Goal: Find specific page/section: Find specific page/section

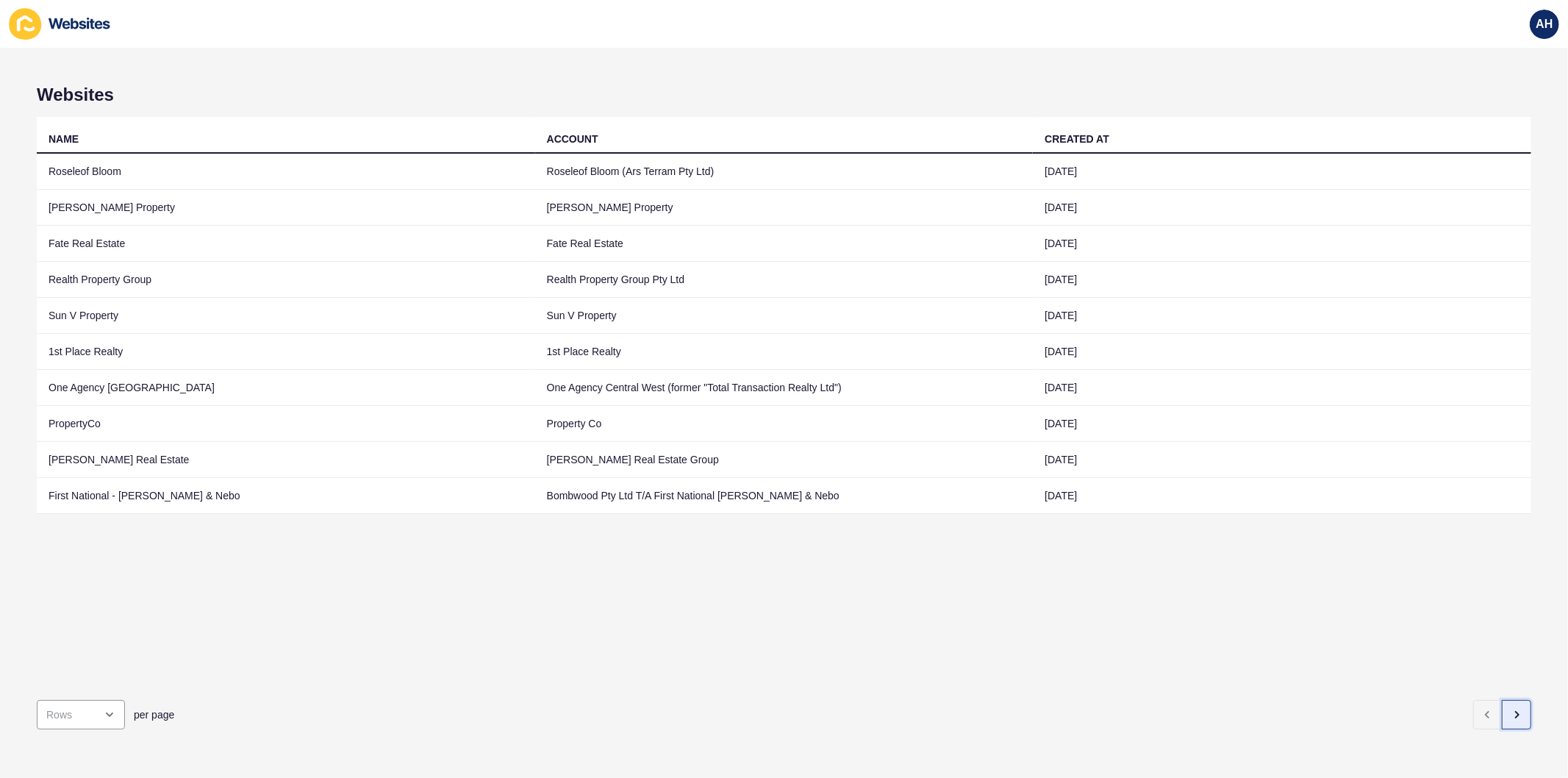
click at [1510, 703] on button "button" at bounding box center [1517, 715] width 30 height 30
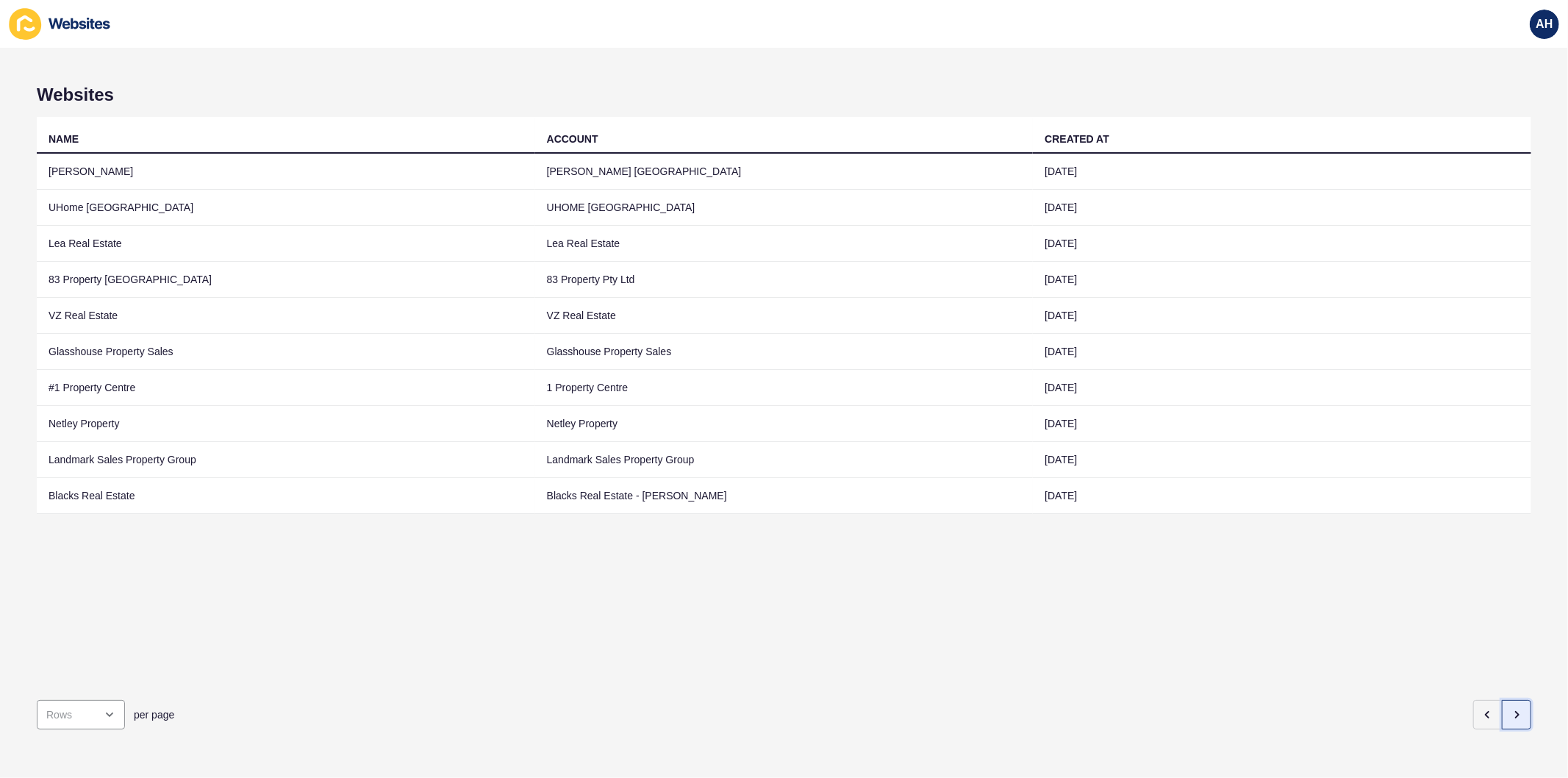
click at [1503, 709] on button "button" at bounding box center [1517, 715] width 30 height 30
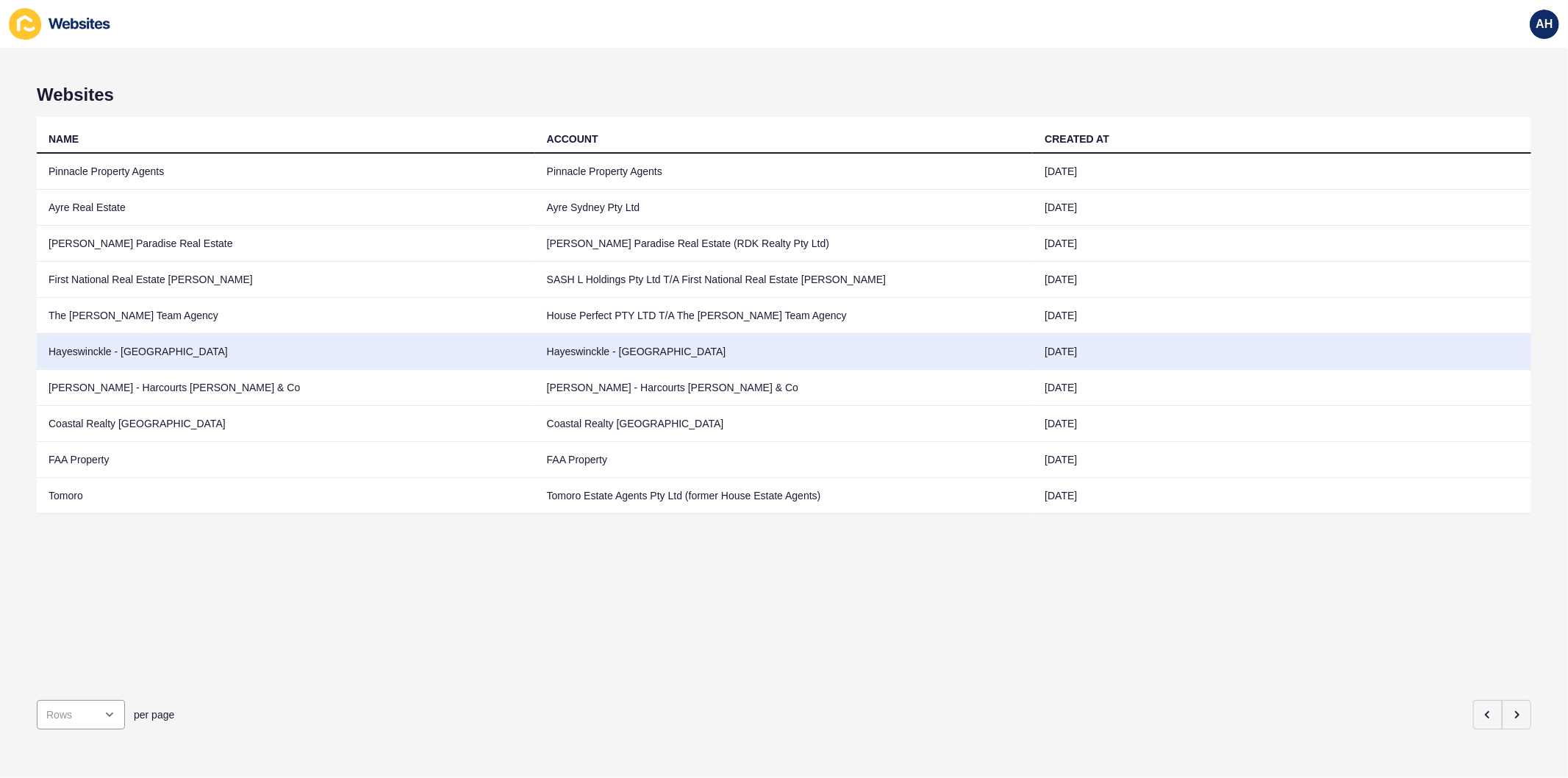
click at [592, 345] on td "Hayeswinckle - [GEOGRAPHIC_DATA]" at bounding box center [784, 352] width 498 height 36
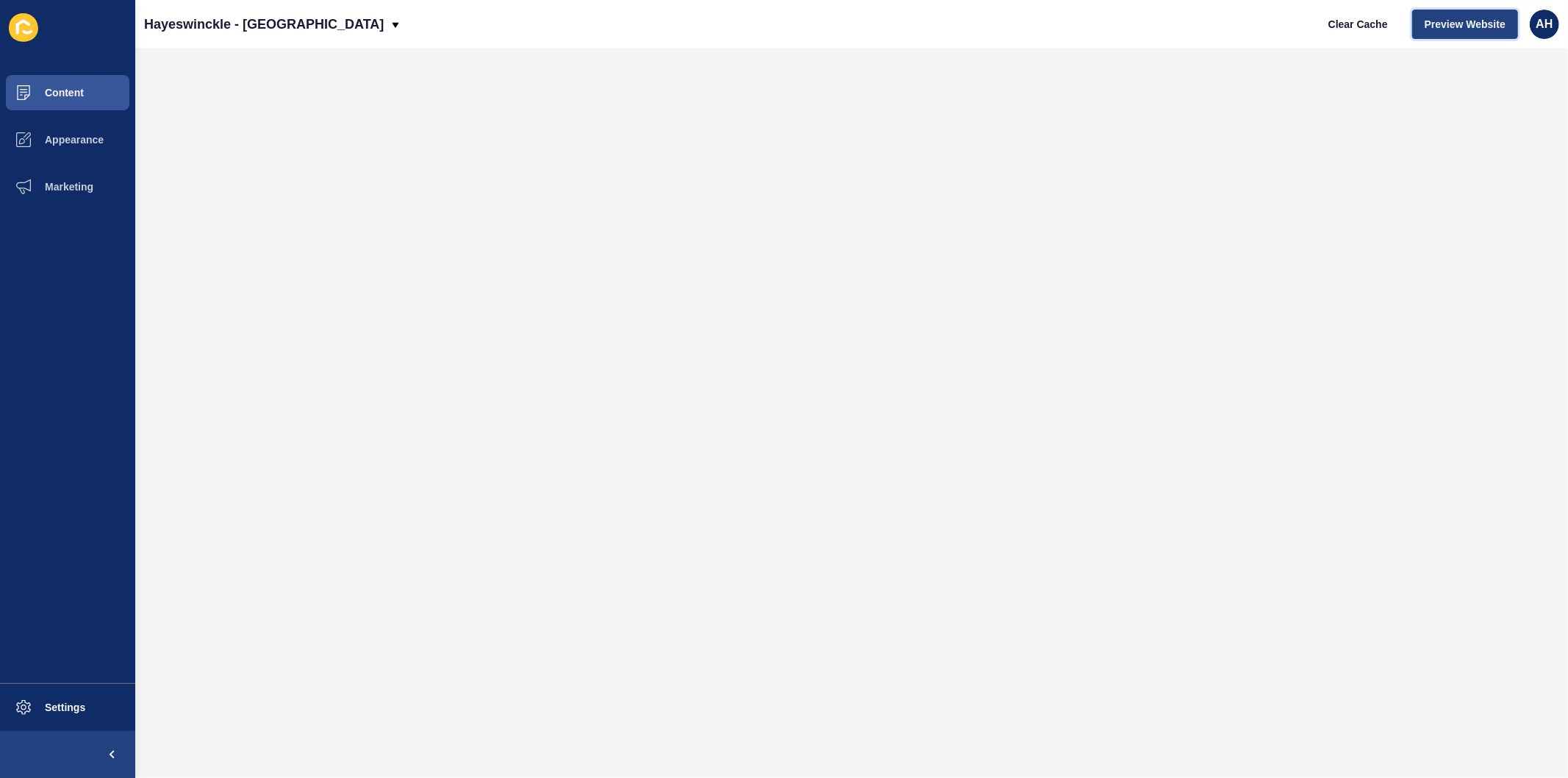
click at [1449, 32] on button "Preview Website" at bounding box center [1466, 24] width 106 height 30
click at [1545, 30] on span "AH" at bounding box center [1545, 24] width 17 height 15
click at [1516, 120] on link "Logout" at bounding box center [1510, 122] width 108 height 32
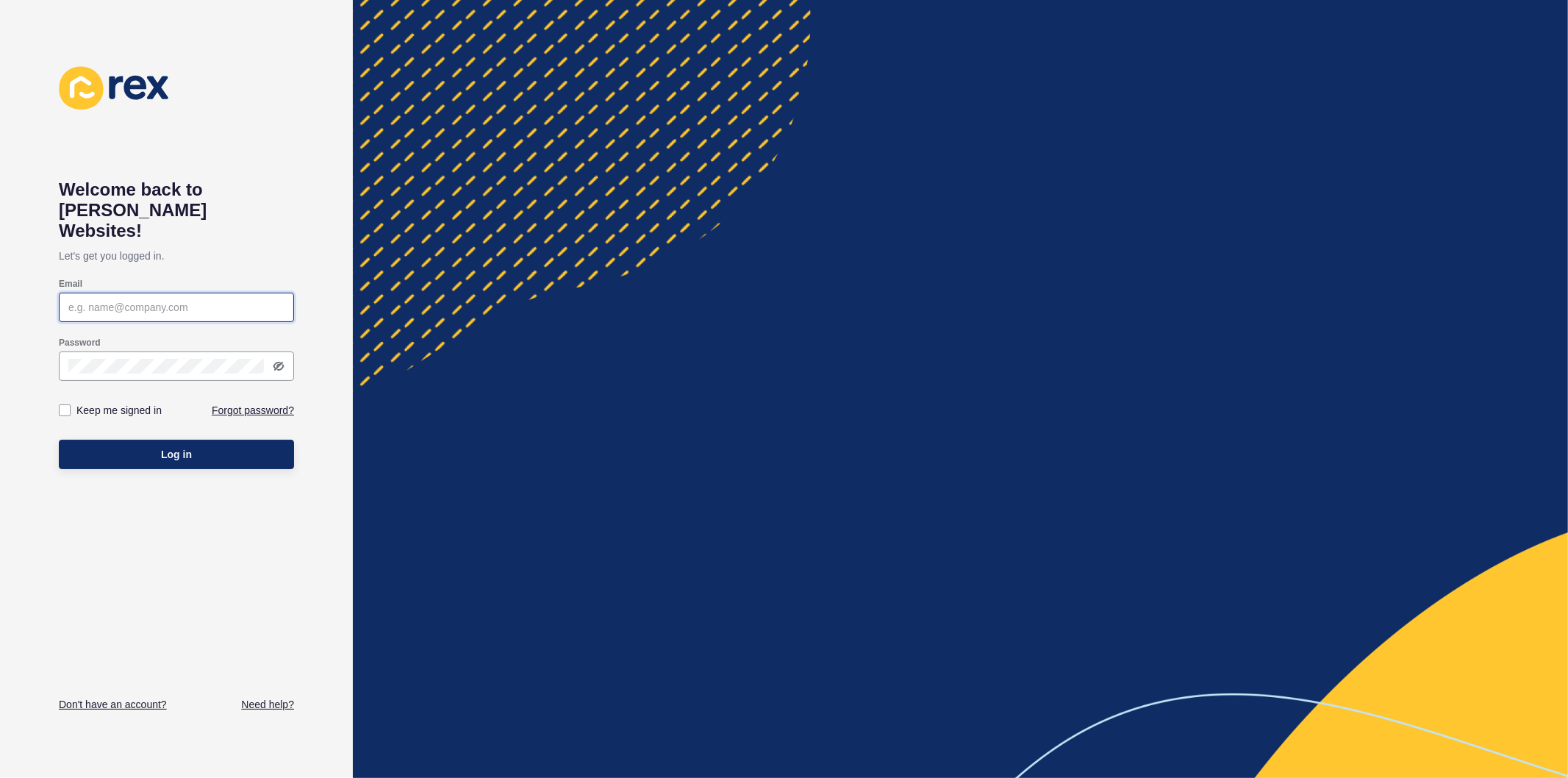
type input "[PERSON_NAME][EMAIL_ADDRESS][PERSON_NAME][DOMAIN_NAME]"
click at [62, 405] on label at bounding box center [64, 410] width 12 height 12
click at [62, 406] on input "Keep me signed in" at bounding box center [66, 411] width 9 height 9
checkbox input "true"
click at [103, 440] on button "Log in" at bounding box center [176, 454] width 235 height 30
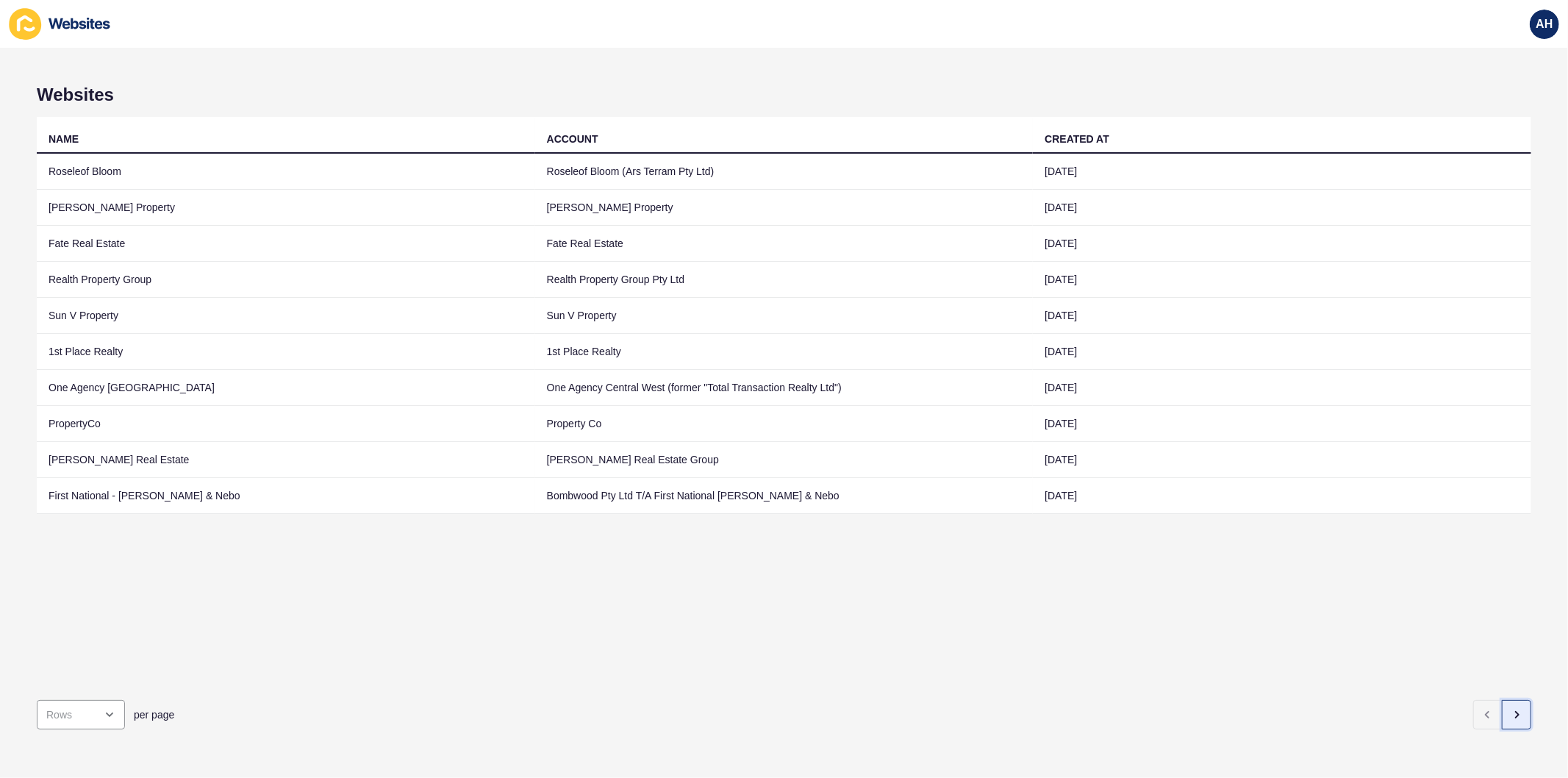
click at [1510, 709] on button "button" at bounding box center [1517, 715] width 30 height 30
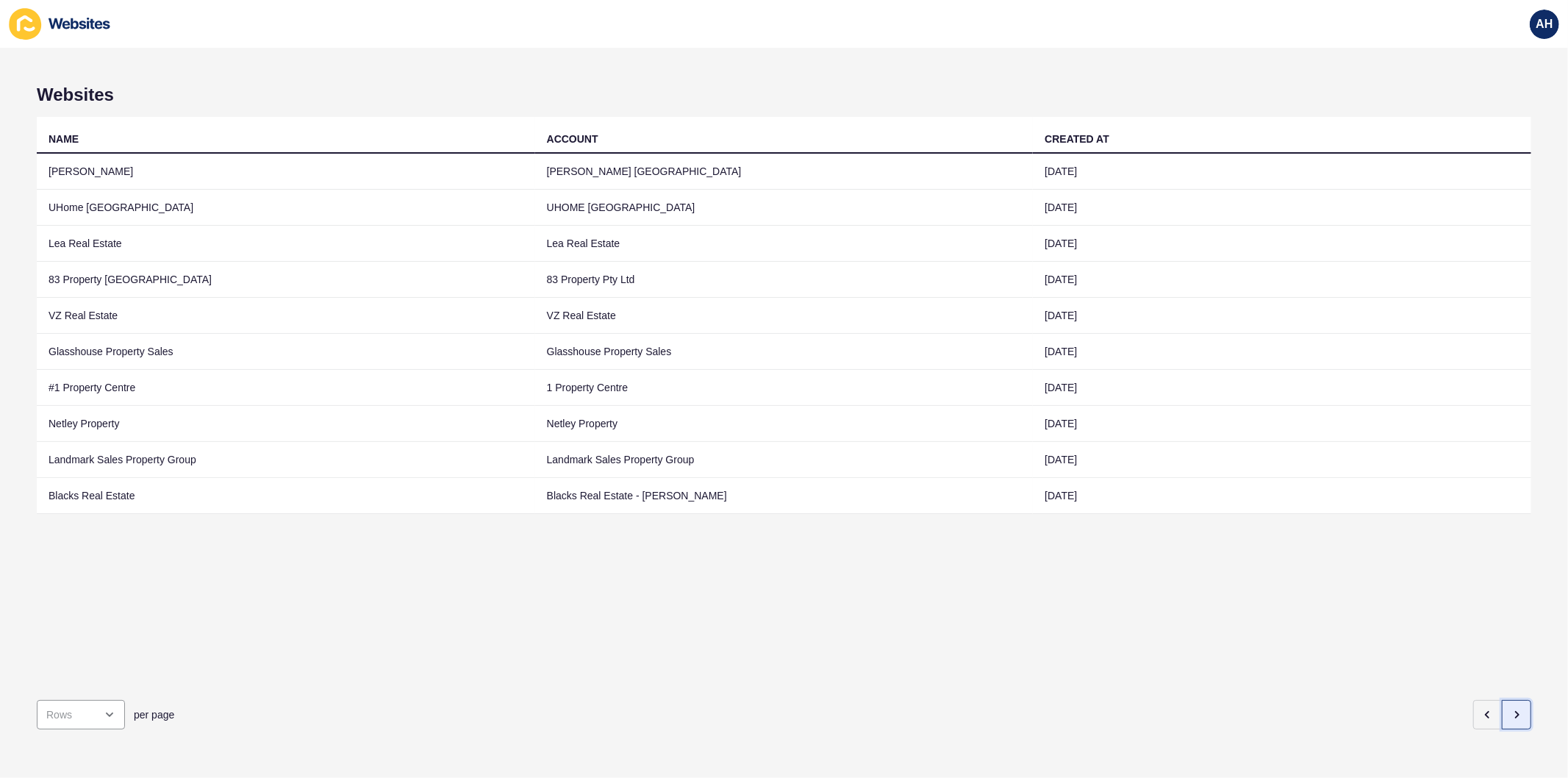
click at [1503, 712] on button "button" at bounding box center [1517, 715] width 30 height 30
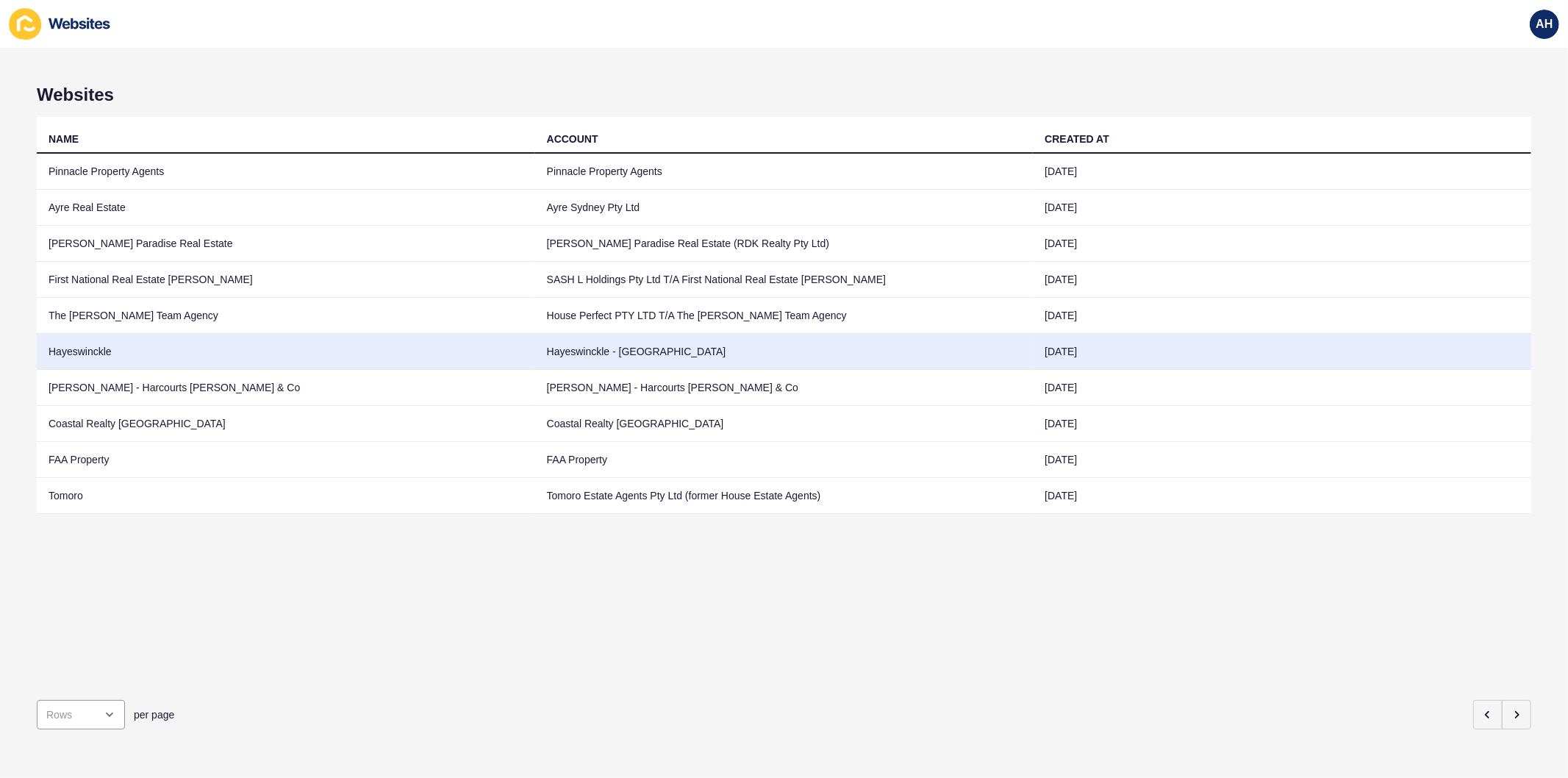
click at [553, 355] on td "Hayeswinckle - [GEOGRAPHIC_DATA]" at bounding box center [784, 352] width 498 height 36
